Goal: Transaction & Acquisition: Purchase product/service

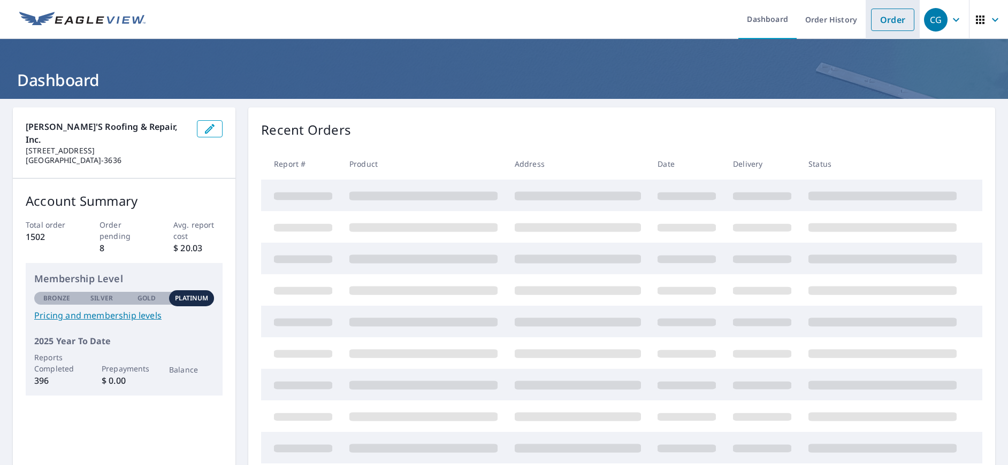
click at [889, 24] on link "Order" at bounding box center [892, 20] width 43 height 22
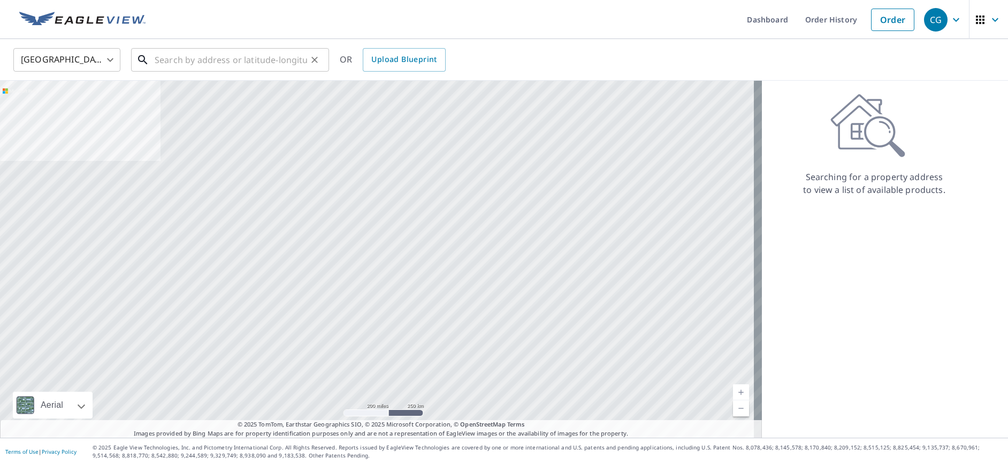
click at [216, 52] on input "text" at bounding box center [231, 60] width 152 height 30
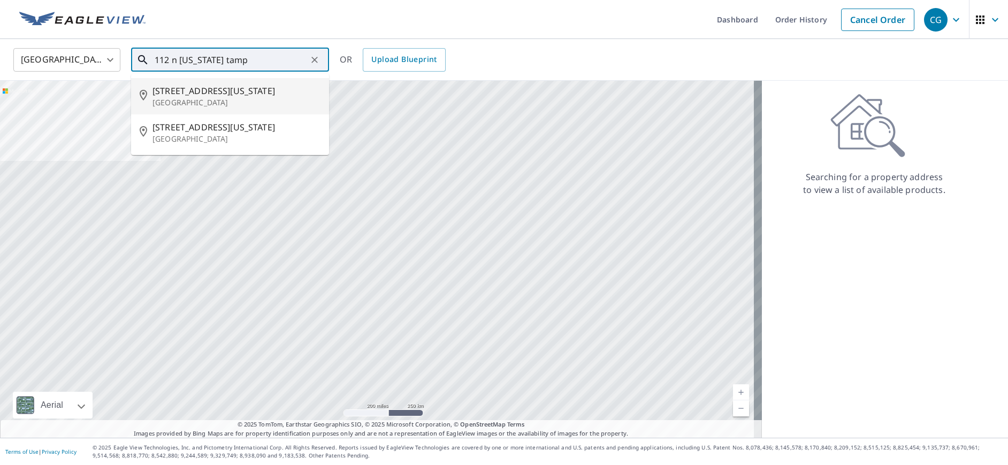
click at [193, 90] on span "[STREET_ADDRESS][US_STATE]" at bounding box center [236, 91] width 168 height 13
type input "[STREET_ADDRESS][US_STATE]"
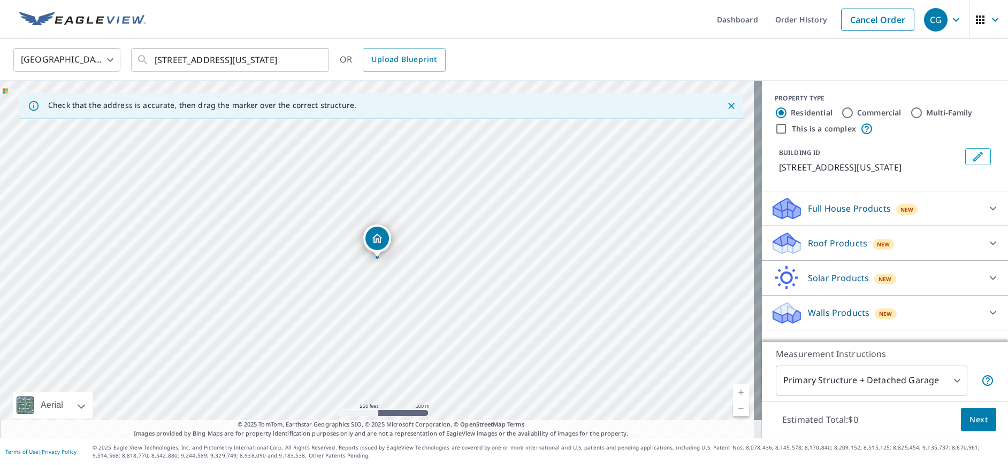
click at [840, 244] on p "Roof Products" at bounding box center [837, 243] width 59 height 13
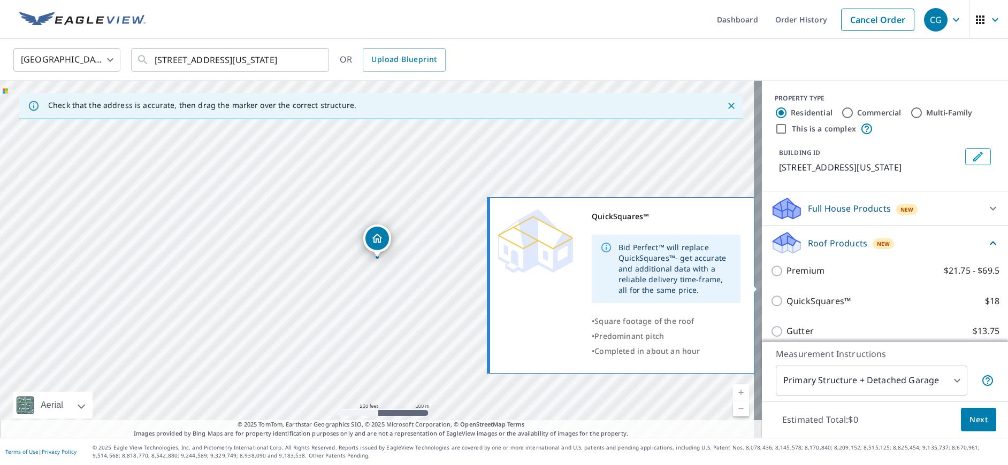
scroll to position [110, 0]
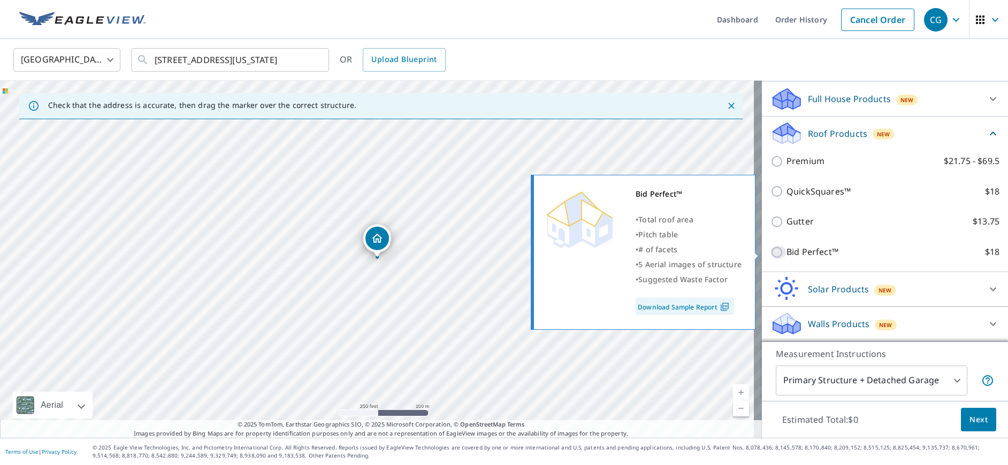
click at [770, 256] on input "Bid Perfect™ $18" at bounding box center [778, 252] width 16 height 13
checkbox input "true"
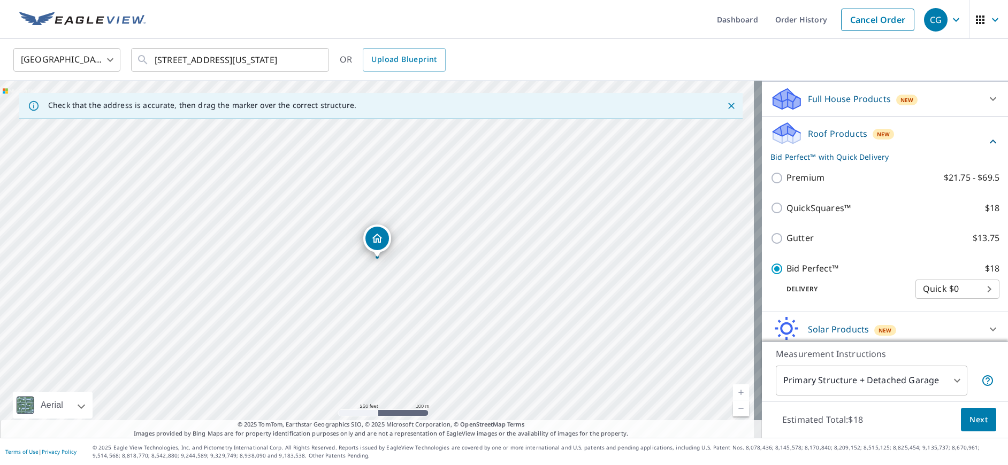
click at [969, 423] on span "Next" at bounding box center [978, 420] width 18 height 13
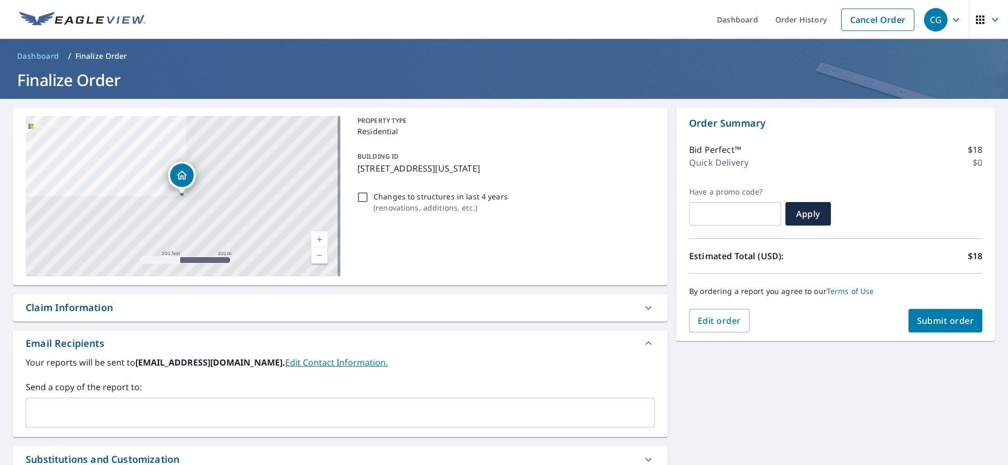
click at [114, 410] on input "text" at bounding box center [331, 413] width 603 height 20
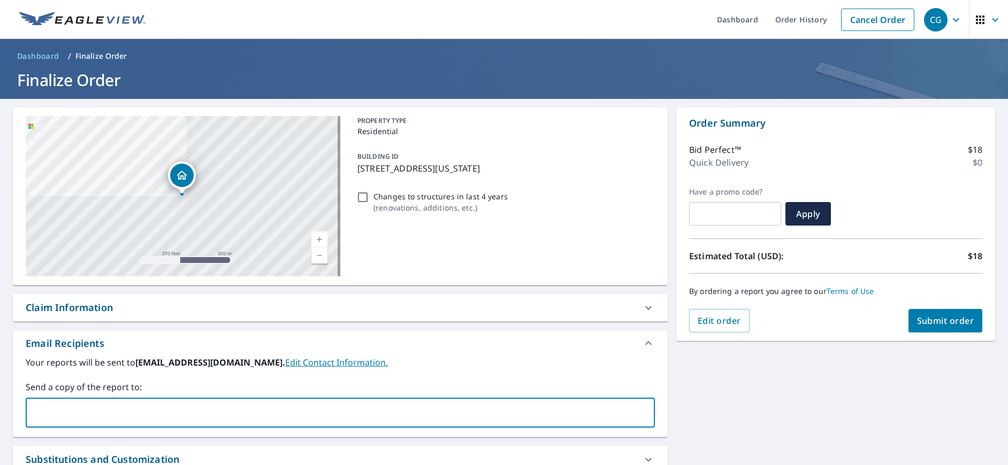
type input "[EMAIL_ADDRESS][DOMAIN_NAME]"
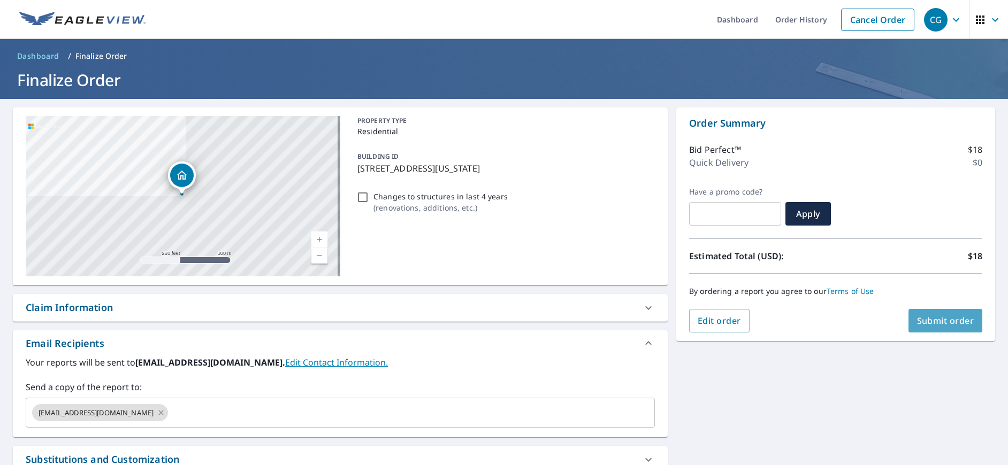
click at [935, 319] on span "Submit order" at bounding box center [945, 321] width 57 height 12
